Goal: Transaction & Acquisition: Register for event/course

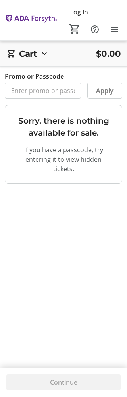
scroll to position [2, 0]
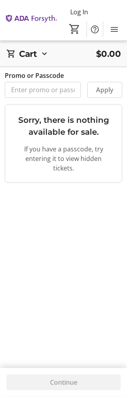
click at [92, 206] on div "Cart $0.00 Cart is empty Promo or Passcode Apply Subtotal $0.00 Fees Calculated…" at bounding box center [63, 196] width 127 height 397
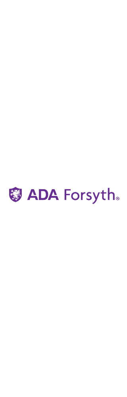
click at [90, 227] on img at bounding box center [63, 198] width 115 height 397
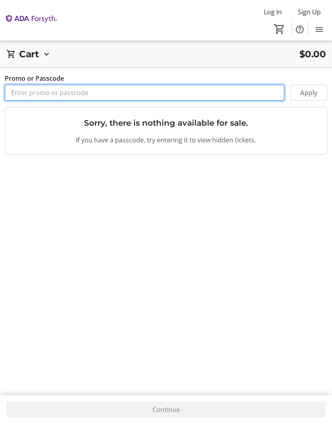
click at [127, 89] on input "Promo or Passcode" at bounding box center [144, 93] width 279 height 16
click at [103, 95] on input "Promo or Passcode" at bounding box center [144, 93] width 279 height 16
click at [89, 97] on input "Promo or Passcode" at bounding box center [144, 93] width 279 height 16
click at [76, 93] on input "Promo or Passcode" at bounding box center [144, 93] width 279 height 16
paste input "ORALHEALTH2025"
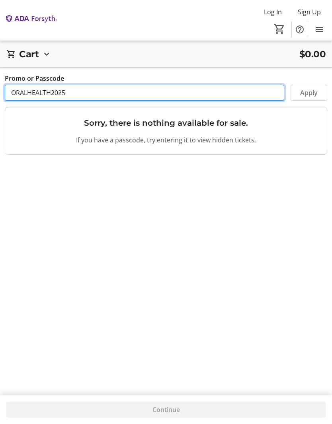
type input "ORALHEALTH2025"
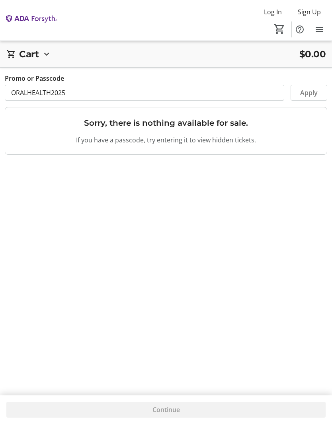
click at [127, 87] on span at bounding box center [309, 92] width 36 height 19
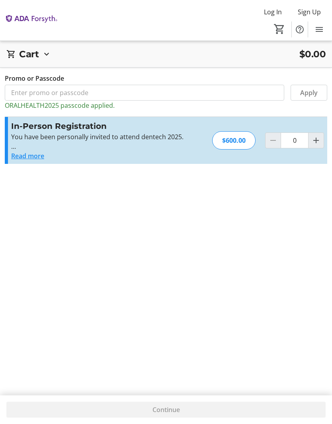
click at [127, 142] on mat-icon "Increment by one" at bounding box center [316, 141] width 10 height 10
type input "1"
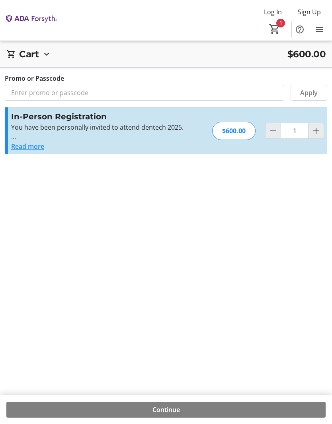
click at [127, 10] on span "Sign Up" at bounding box center [309, 12] width 23 height 10
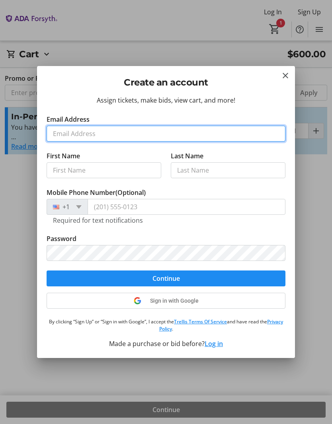
click at [95, 141] on input "Email Address" at bounding box center [166, 134] width 239 height 16
type input "[EMAIL_ADDRESS][DOMAIN_NAME]"
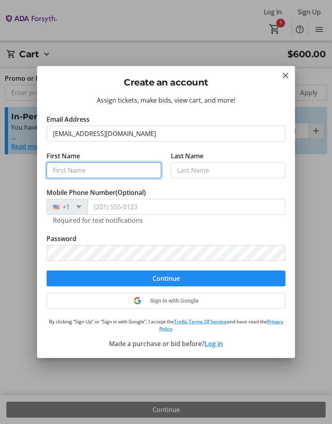
click at [117, 177] on input "First Name" at bounding box center [104, 170] width 115 height 16
type input "Gabor"
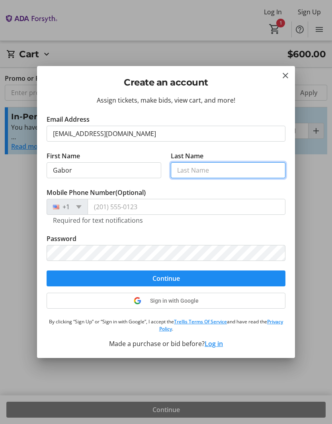
click at [127, 169] on input "Last Name" at bounding box center [228, 170] width 115 height 16
type input "Tigyi"
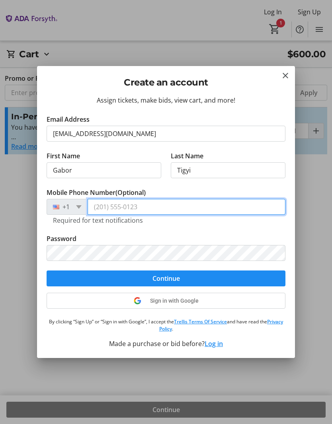
click at [127, 210] on input "Mobile Phone Number (Optional)" at bounding box center [187, 207] width 198 height 16
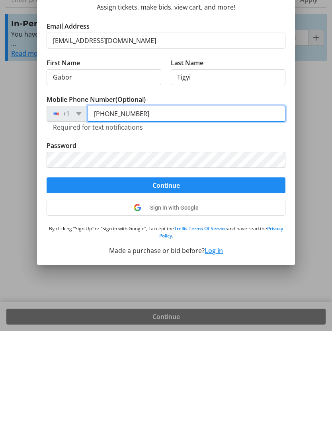
type input "[PHONE_NUMBER]"
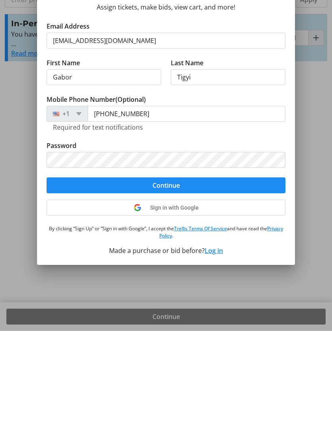
click at [127, 269] on span "submit" at bounding box center [166, 278] width 239 height 19
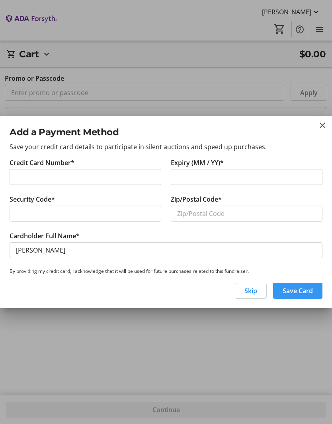
click at [127, 296] on span "button" at bounding box center [297, 290] width 49 height 19
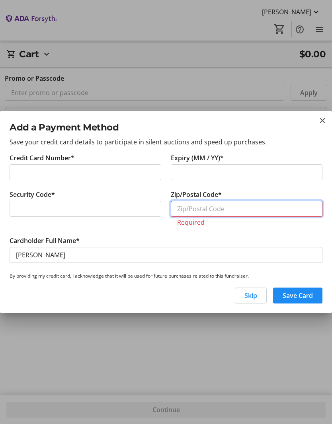
click at [127, 206] on input "Zip/Postal Code*" at bounding box center [247, 209] width 152 height 16
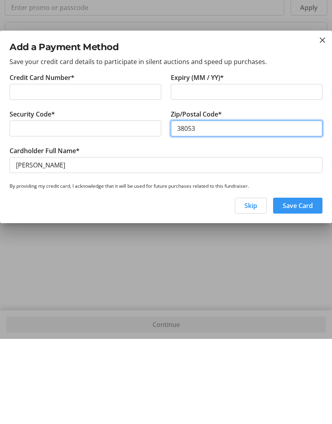
type input "38053"
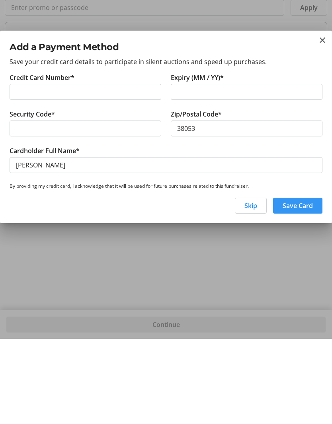
click at [127, 281] on span "button" at bounding box center [297, 290] width 49 height 19
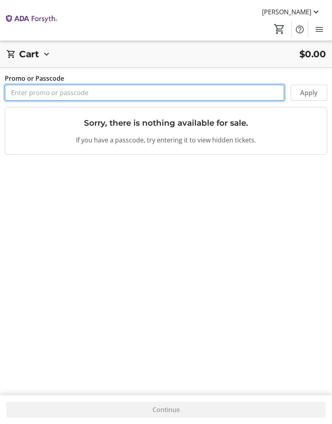
click at [127, 95] on input "Promo or Passcode" at bounding box center [144, 93] width 279 height 16
click at [72, 95] on input "Promo or Passcode" at bounding box center [144, 93] width 279 height 16
paste input "ORALHEALTH2025"
type input "ORALHEALTH2025"
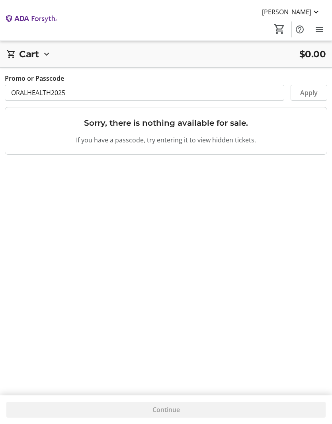
click at [127, 93] on span "Apply" at bounding box center [309, 93] width 18 height 10
